Goal: Ask a question

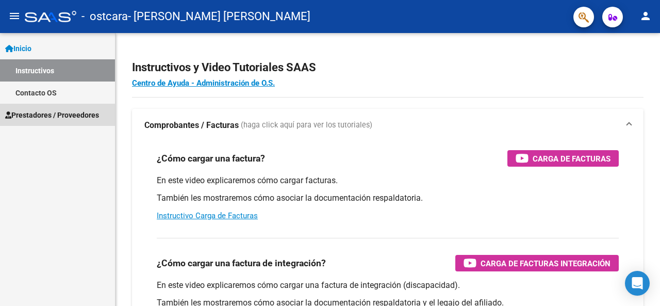
click at [34, 114] on span "Prestadores / Proveedores" at bounding box center [52, 114] width 94 height 11
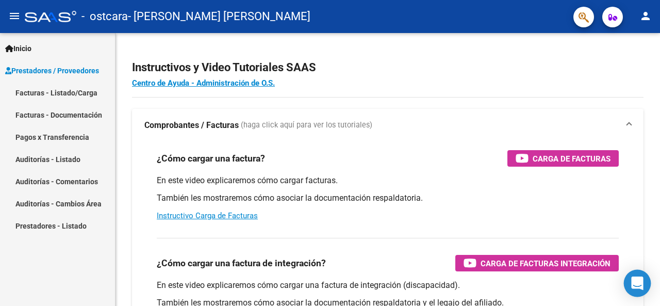
click at [641, 288] on icon "Open Intercom Messenger" at bounding box center [637, 282] width 12 height 13
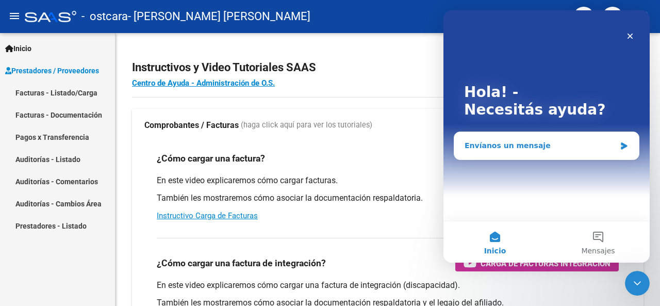
click at [559, 145] on div "Envíanos un mensaje" at bounding box center [539, 145] width 151 height 11
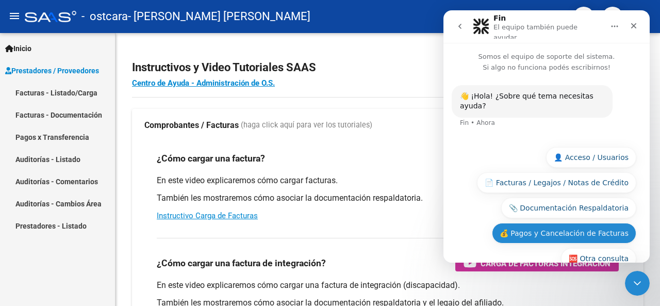
click at [527, 223] on button "💰 Pagos y Cancelación de Facturas" at bounding box center [564, 233] width 144 height 21
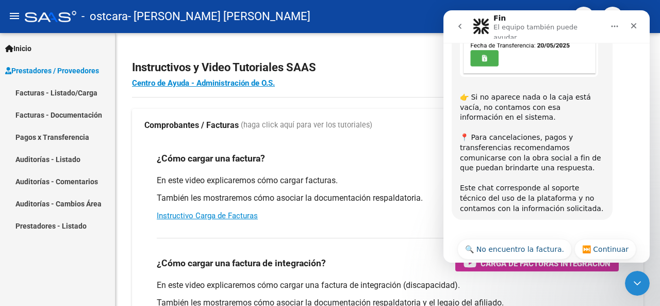
scroll to position [418, 0]
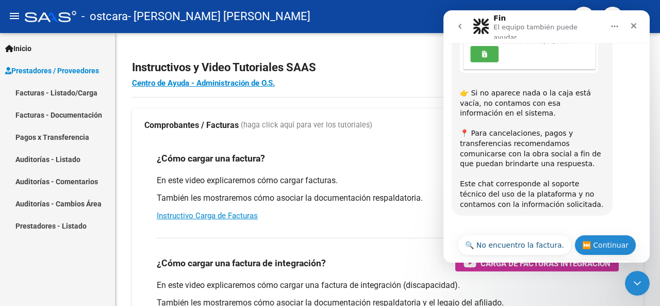
click at [606, 235] on button "⏭️ Continuar" at bounding box center [605, 245] width 62 height 21
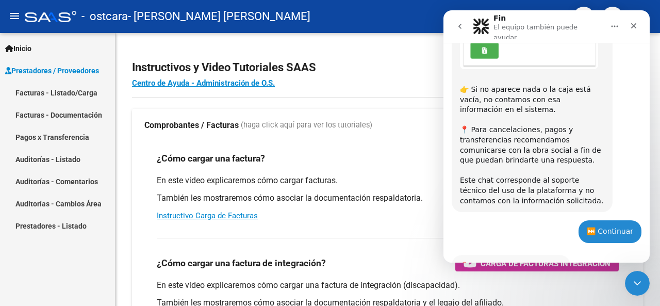
scroll to position [479, 0]
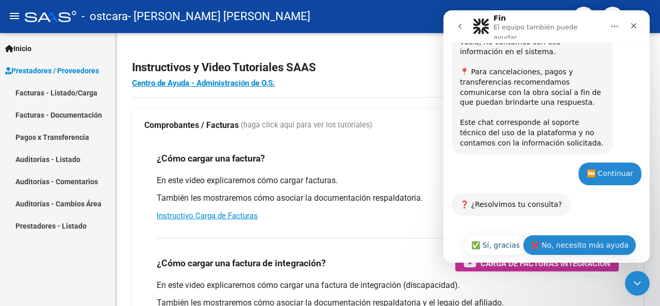
click at [551, 235] on button "❌ No, necesito más ayuda" at bounding box center [579, 245] width 113 height 21
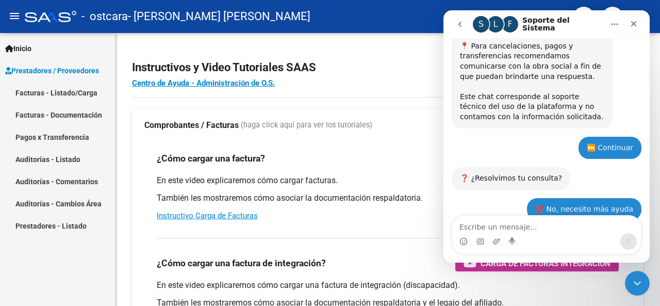
scroll to position [642, 0]
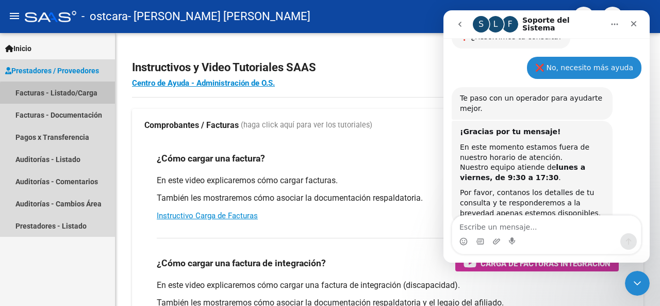
click at [71, 95] on link "Facturas - Listado/Carga" at bounding box center [57, 92] width 115 height 22
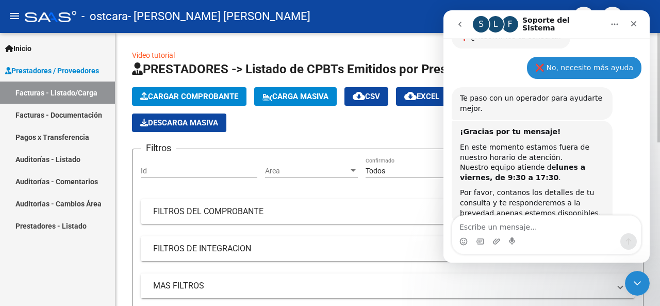
click at [183, 245] on mat-panel-title "FILTROS DE INTEGRACION" at bounding box center [381, 248] width 457 height 11
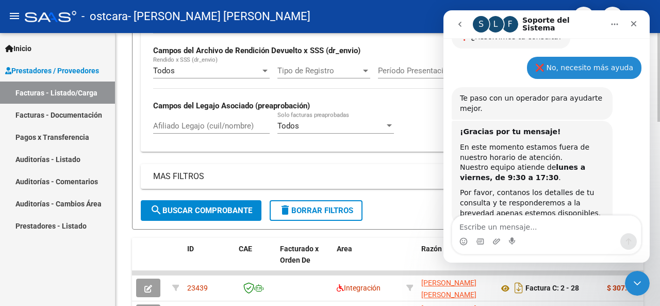
scroll to position [330, 0]
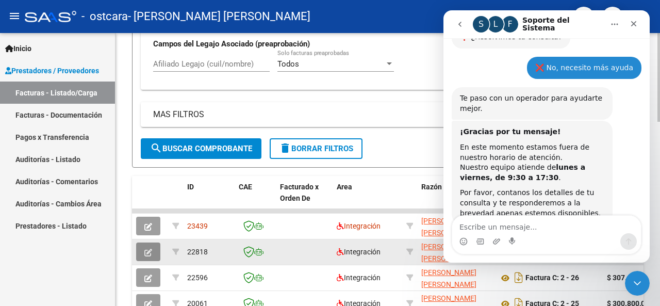
click at [144, 249] on icon "button" at bounding box center [148, 252] width 8 height 8
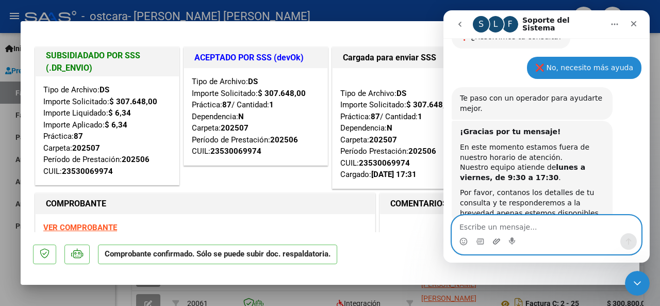
click at [495, 237] on icon "Adjuntar un archivo" at bounding box center [496, 241] width 8 height 8
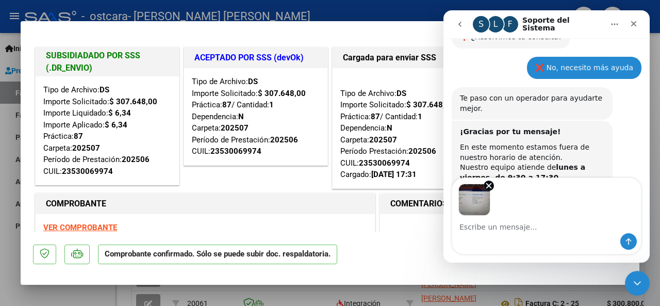
scroll to position [680, 0]
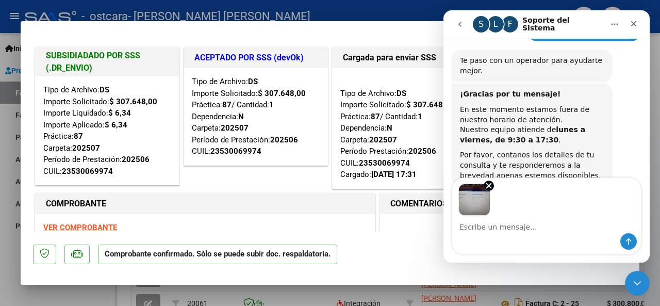
click at [489, 225] on textarea "Escribe un mensaje..." at bounding box center [546, 224] width 189 height 18
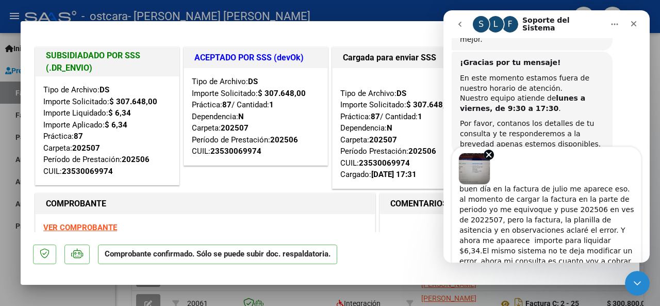
scroll to position [8, 0]
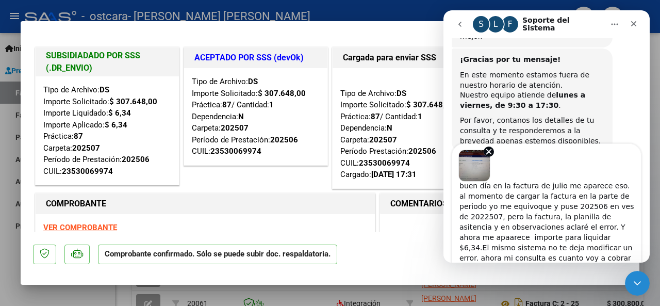
type textarea "buen día en la factura de julio me aparece eso. al momento de cargar la factura…"
click at [570, 258] on textarea "buen día en la factura de julio me aparece eso. al momento de cargar la factura…" at bounding box center [546, 221] width 189 height 81
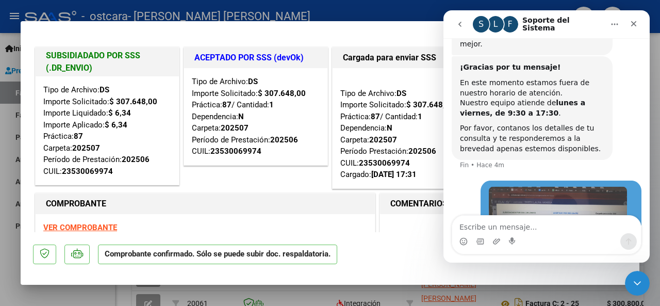
scroll to position [837, 0]
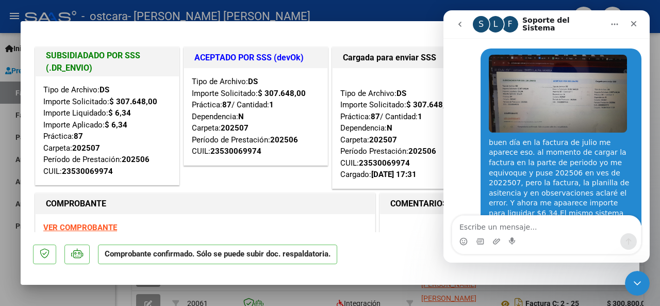
click at [278, 9] on div at bounding box center [330, 153] width 660 height 306
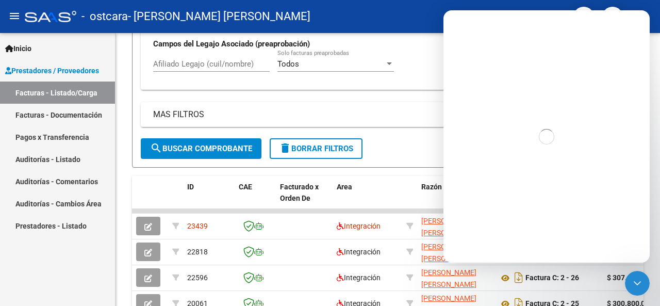
scroll to position [0, 0]
